Goal: Navigation & Orientation: Find specific page/section

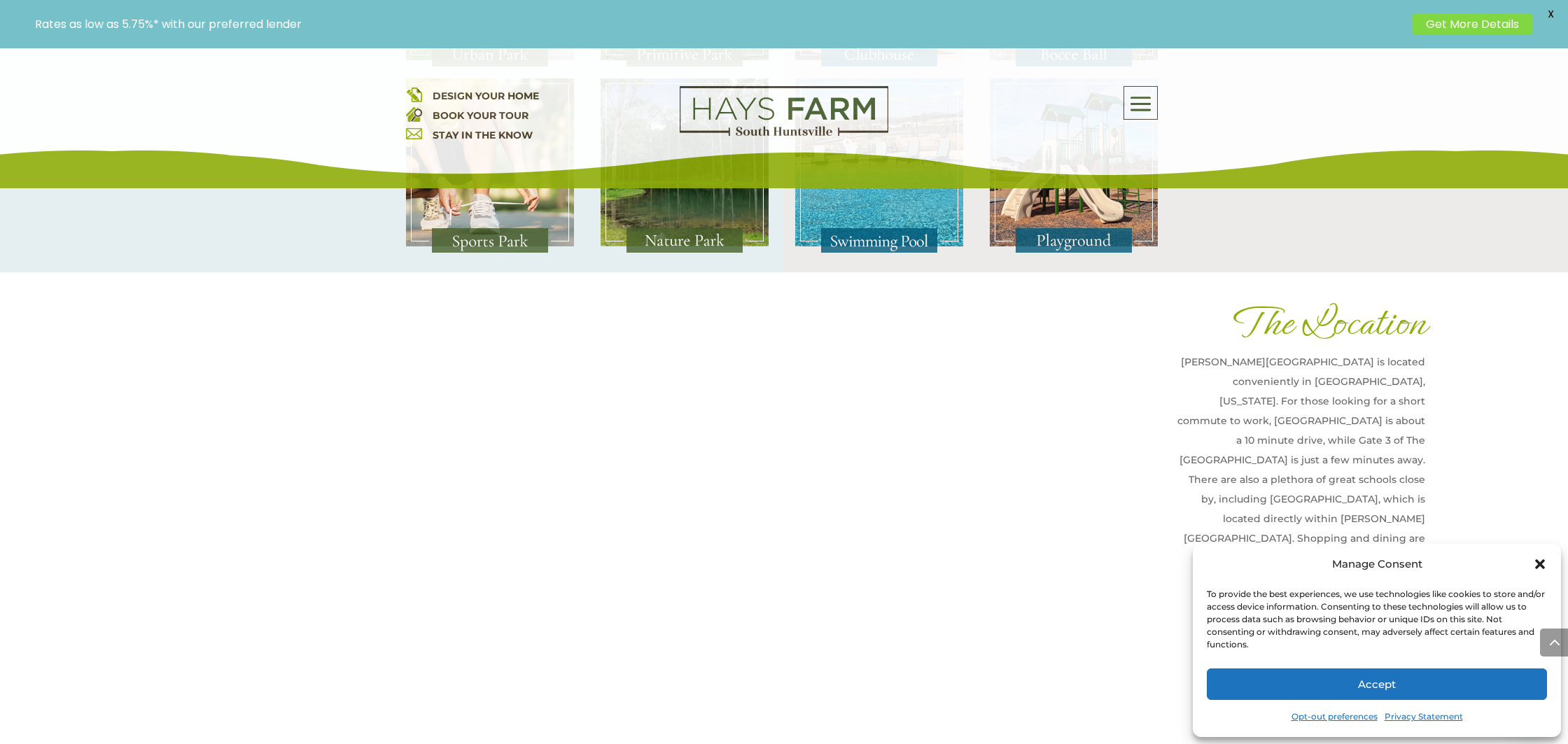
scroll to position [3071, 0]
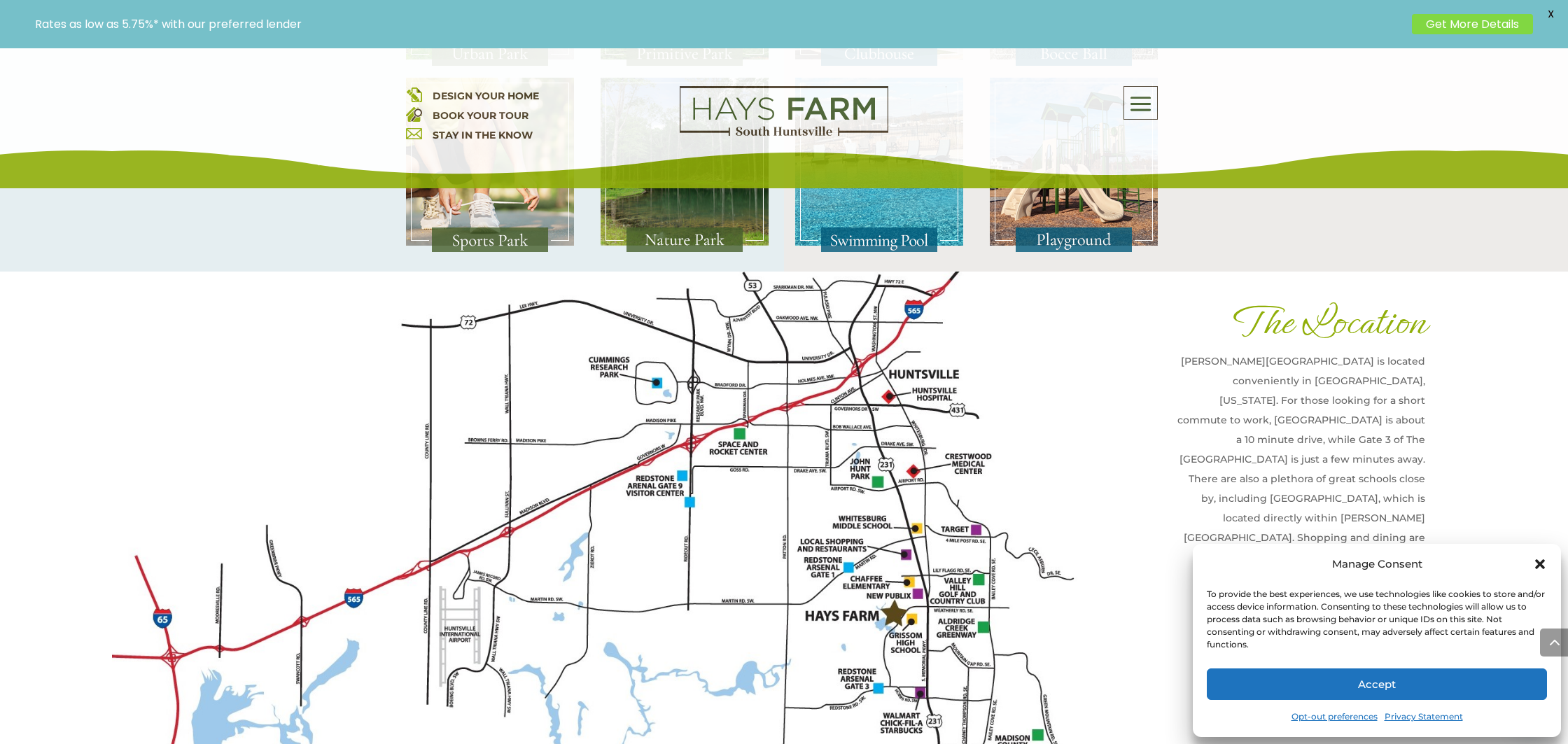
click at [1539, 565] on icon "Close dialog" at bounding box center [1540, 564] width 10 height 10
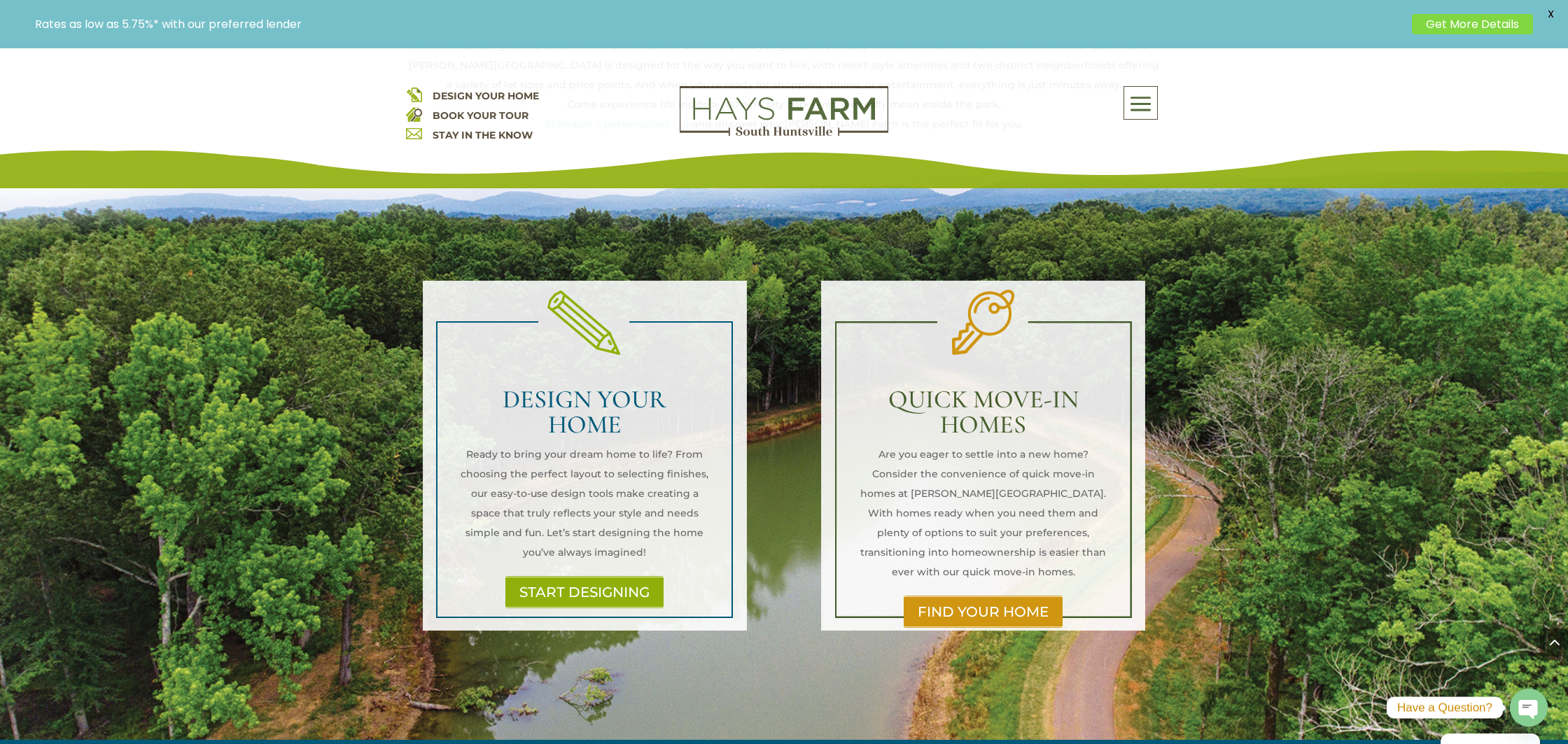
scroll to position [0, 0]
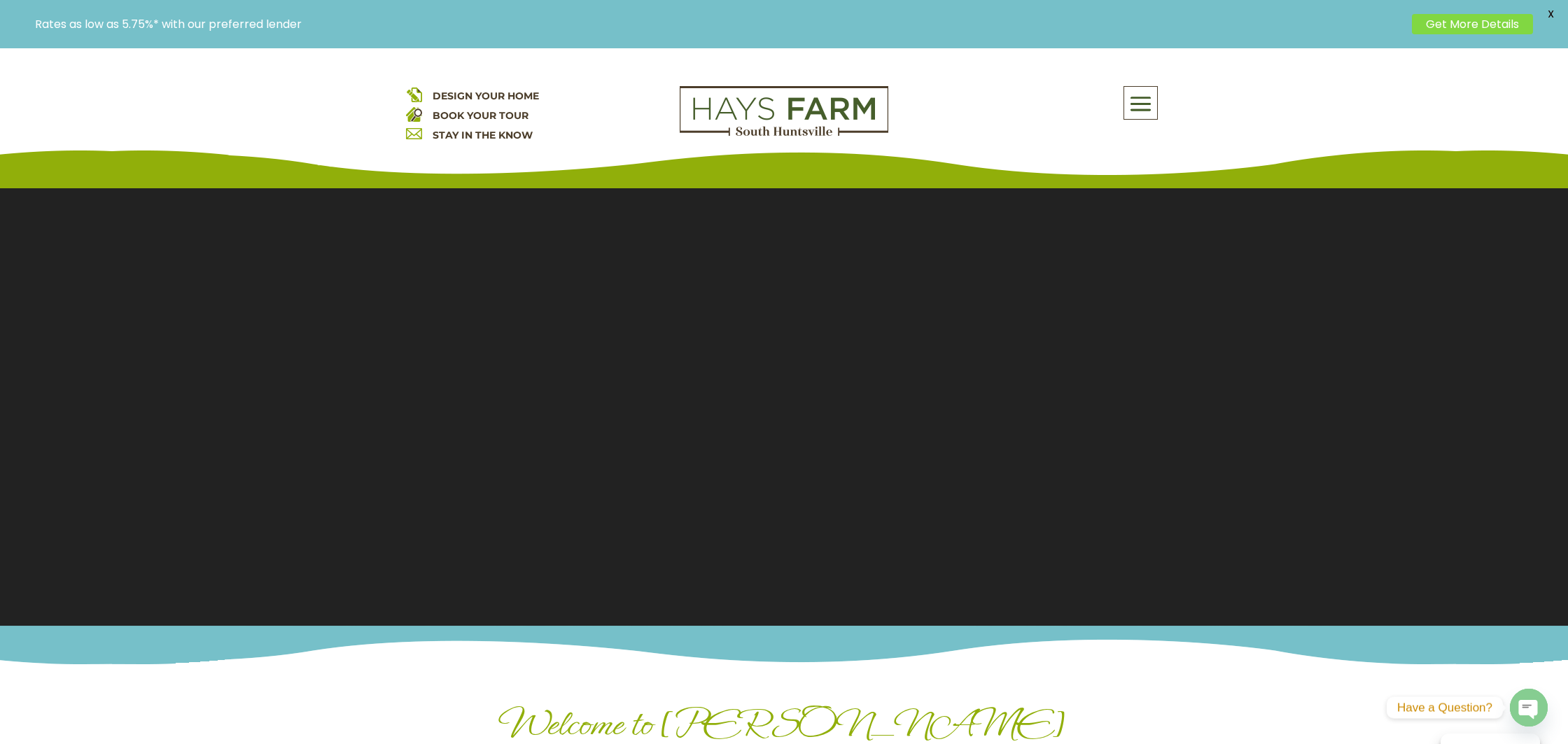
click at [1146, 92] on span at bounding box center [1141, 104] width 33 height 33
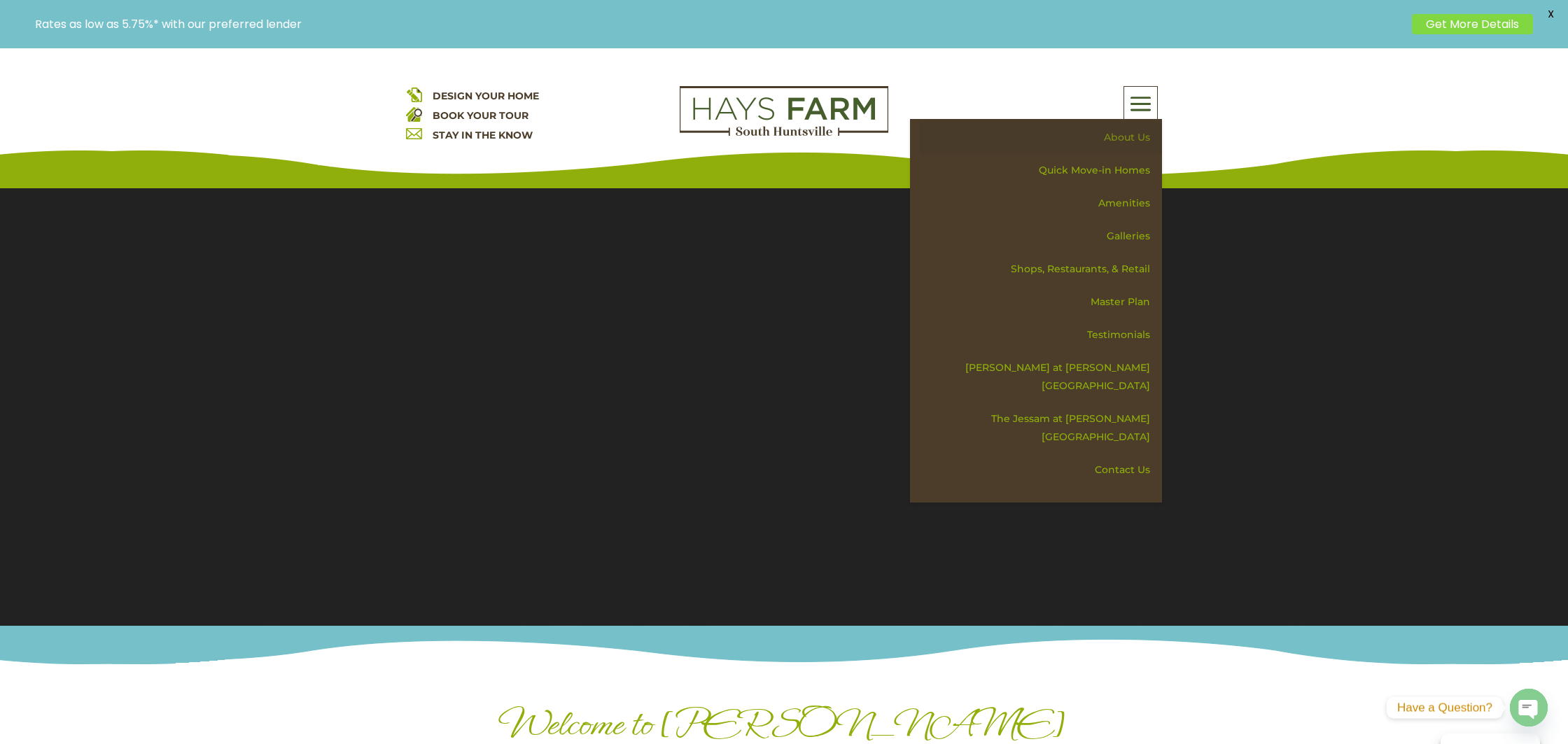
click at [1129, 137] on link "About Us" at bounding box center [1041, 138] width 242 height 33
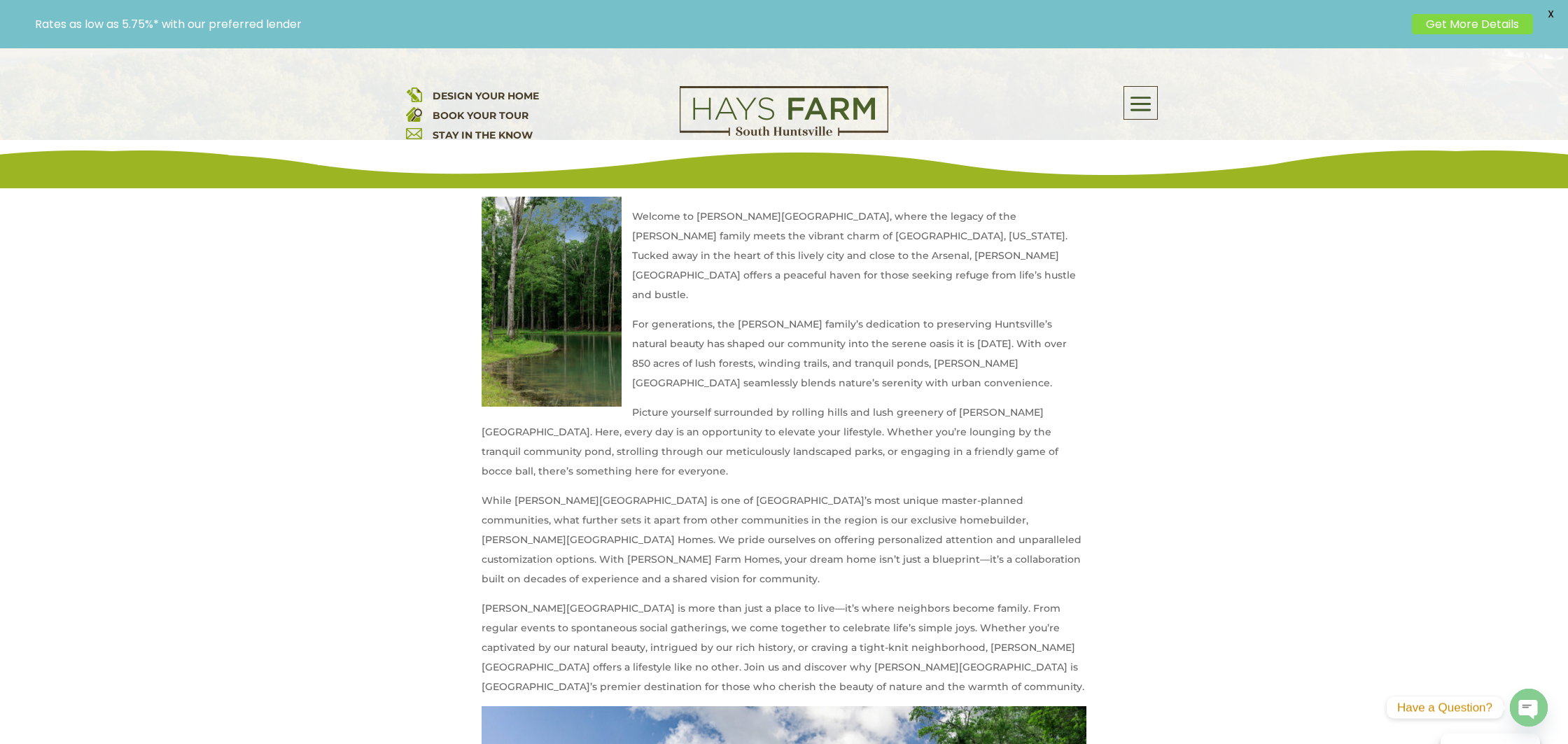
scroll to position [498, 0]
click at [1134, 95] on span at bounding box center [1141, 104] width 33 height 33
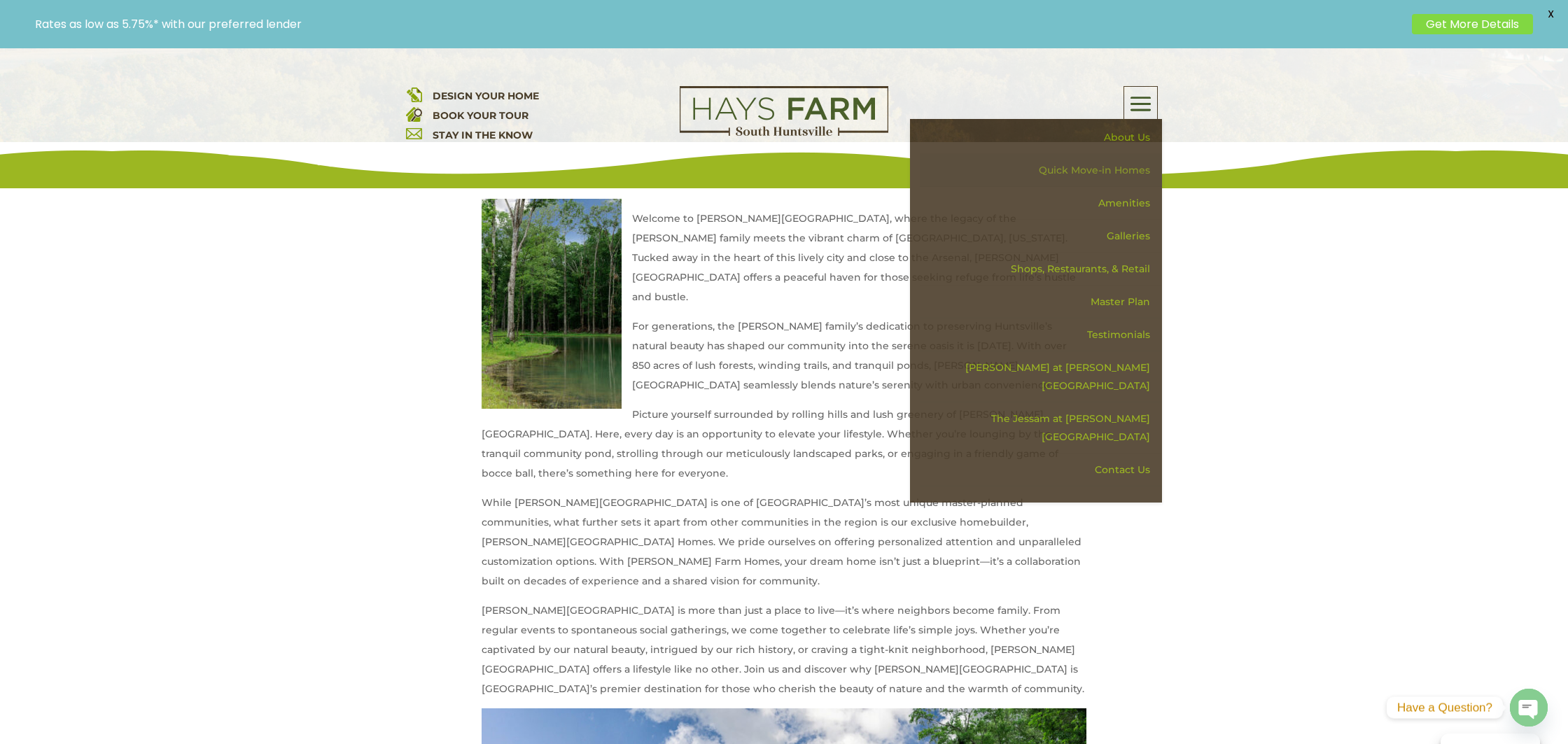
click at [1119, 173] on link "Quick Move-in Homes" at bounding box center [1041, 170] width 242 height 33
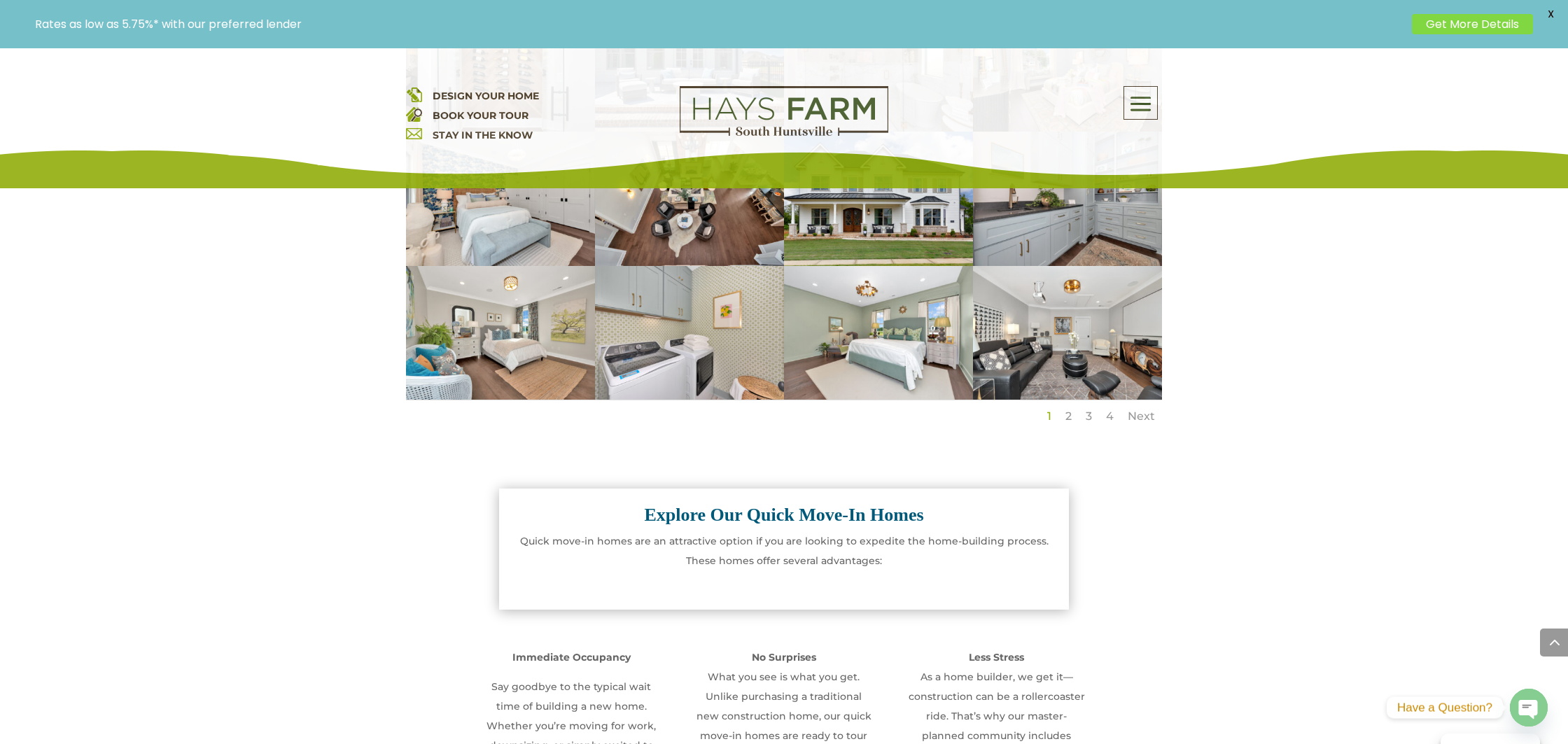
scroll to position [563, 0]
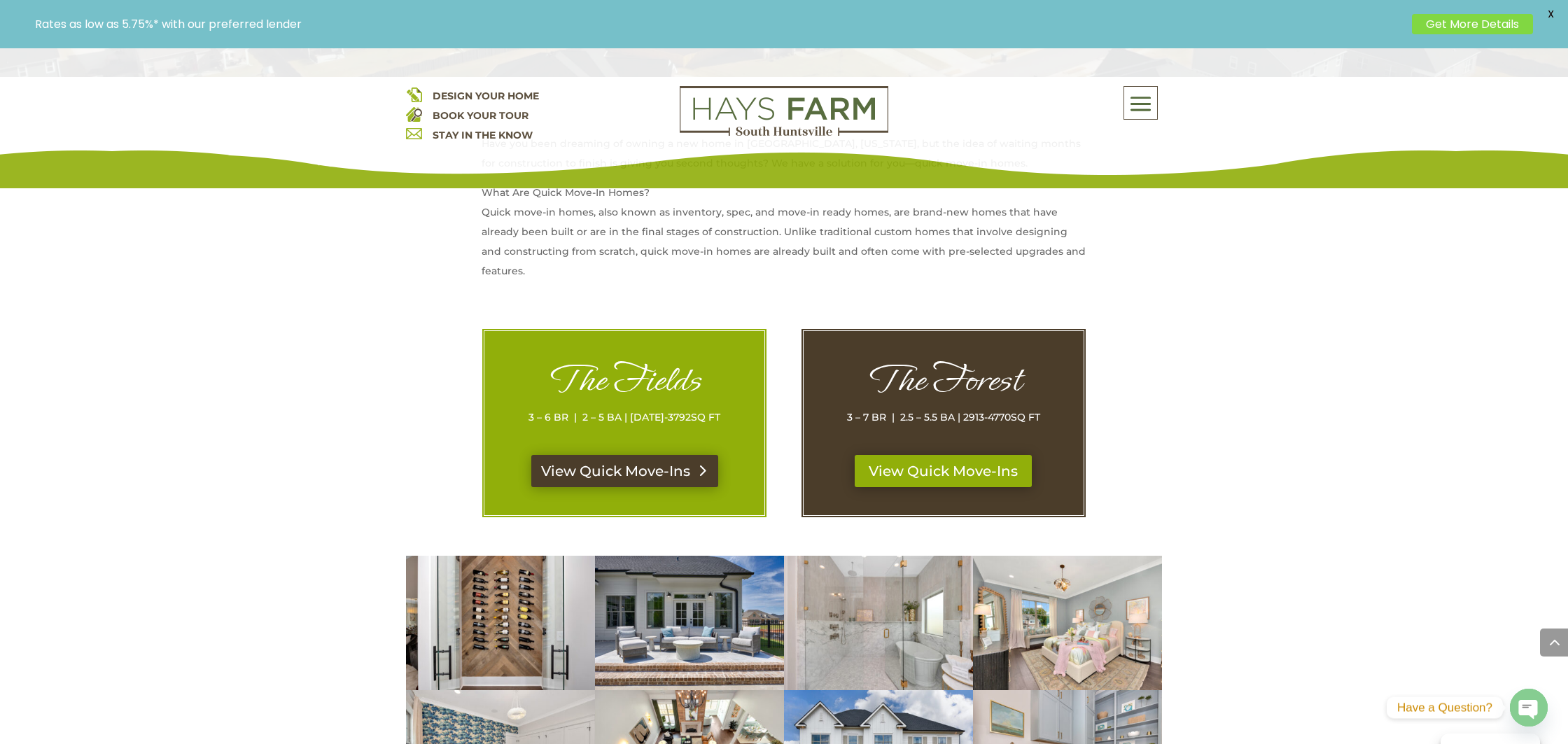
click at [645, 462] on link "View Quick Move-Ins" at bounding box center [624, 471] width 187 height 33
